Goal: Check status

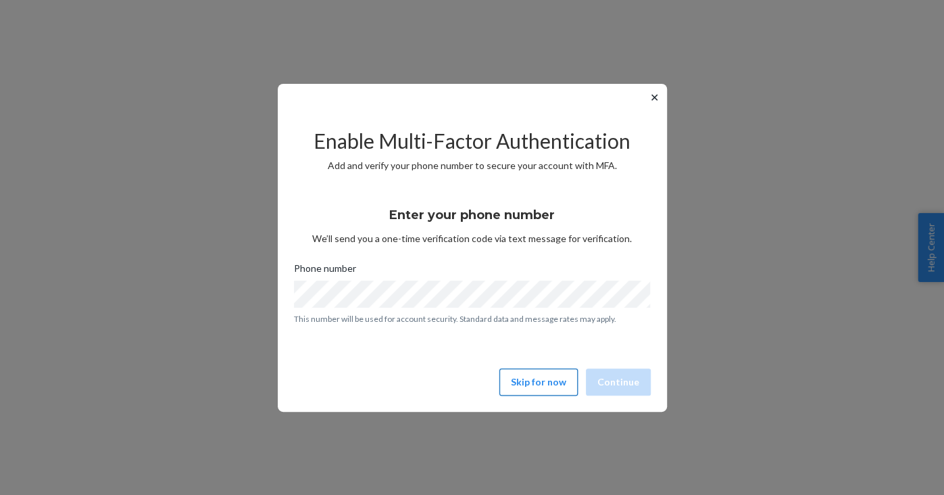
click at [545, 378] on button "Skip for now" at bounding box center [538, 381] width 78 height 27
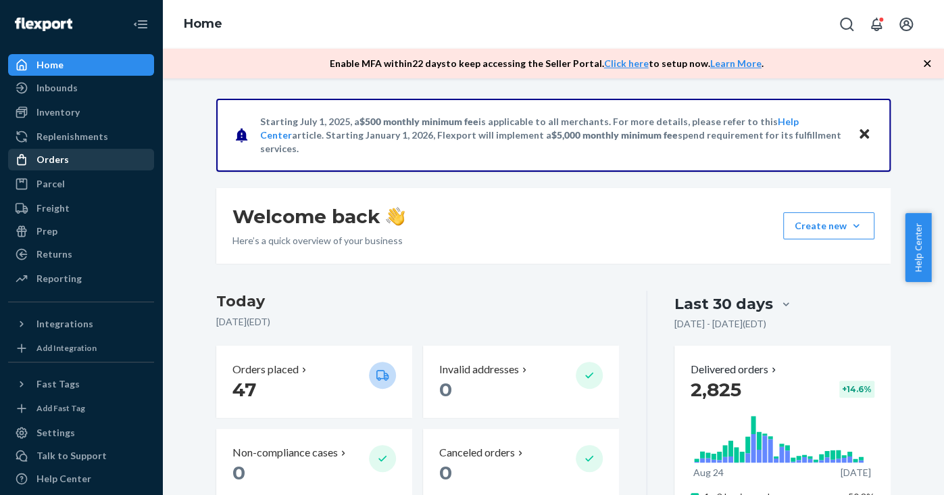
click at [101, 157] on div "Orders" at bounding box center [80, 159] width 143 height 19
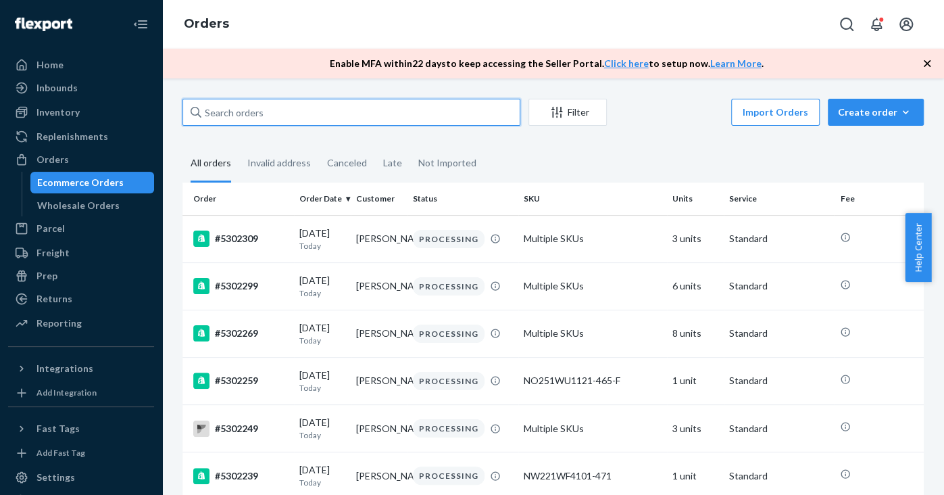
click at [256, 104] on input "text" at bounding box center [351, 112] width 338 height 27
paste input "5276219"
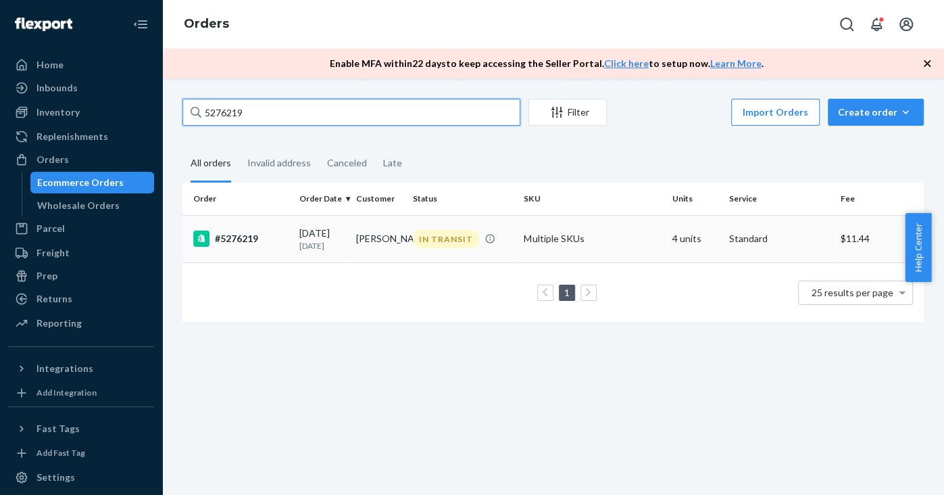
type input "5276219"
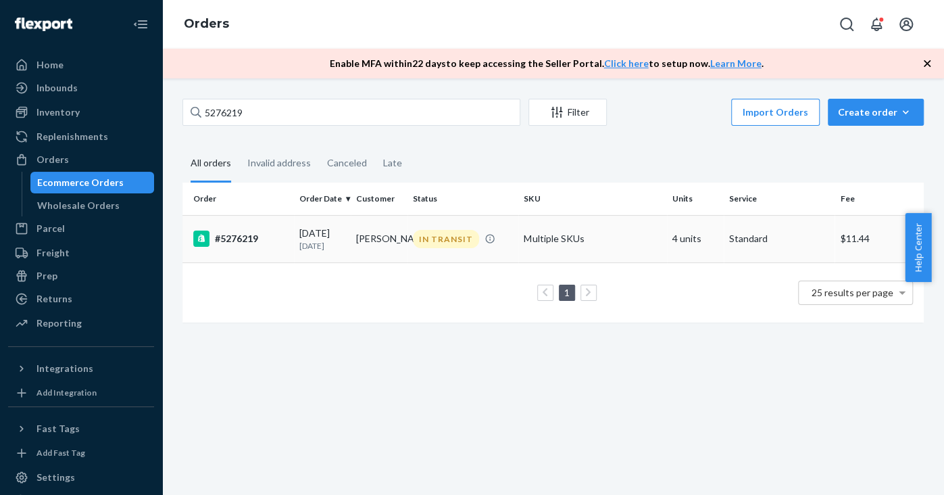
click at [240, 232] on div "#5276219" at bounding box center [240, 238] width 95 height 16
